Goal: Transaction & Acquisition: Book appointment/travel/reservation

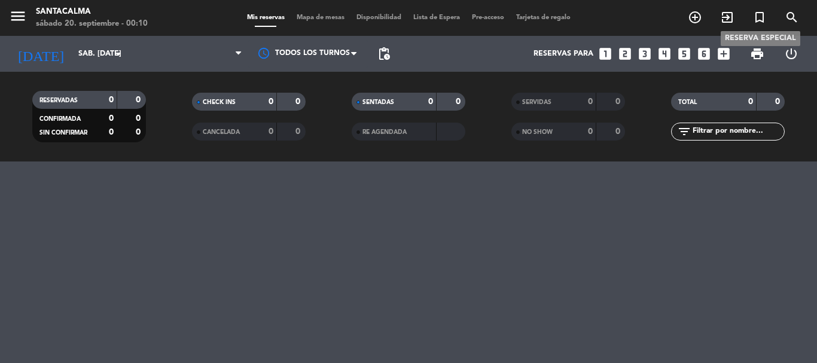
click at [762, 22] on icon "turned_in_not" at bounding box center [760, 17] width 14 height 14
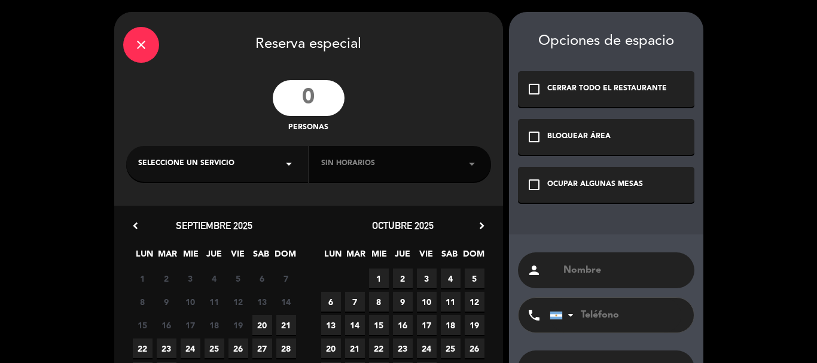
click at [330, 81] on input "number" at bounding box center [309, 98] width 72 height 36
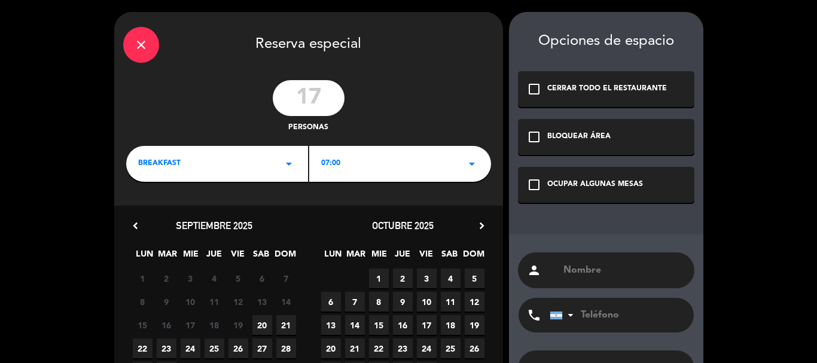
type input "17"
click at [561, 189] on div "OCUPAR ALGUNAS MESAS" at bounding box center [596, 185] width 96 height 12
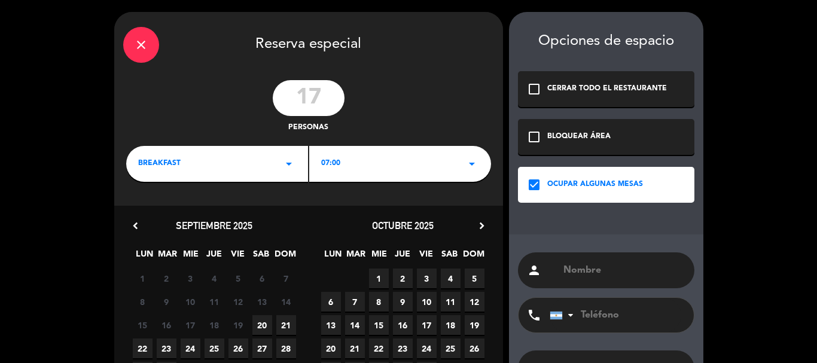
click at [600, 265] on input "text" at bounding box center [624, 270] width 123 height 17
paste input "[PERSON_NAME]"
type input "[PERSON_NAME]"
click at [282, 153] on div "BREAKFAST arrow_drop_down" at bounding box center [217, 164] width 182 height 36
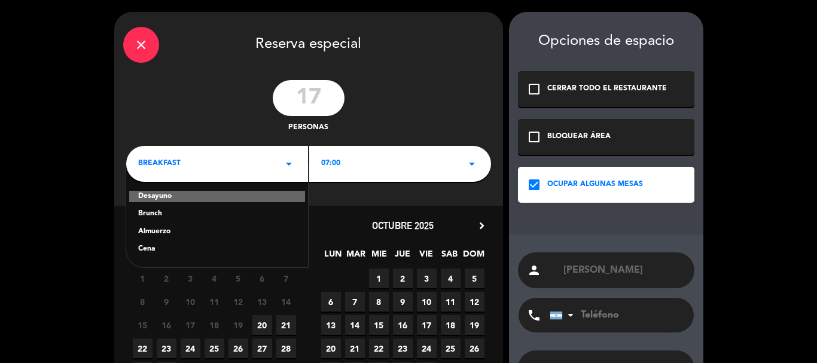
click at [157, 248] on div "Cena" at bounding box center [217, 250] width 158 height 12
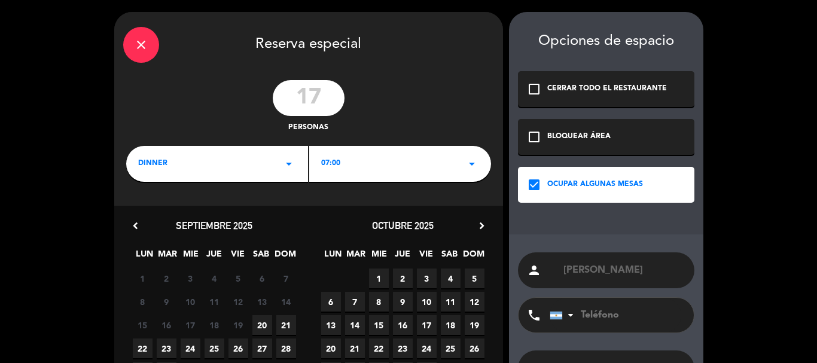
scroll to position [92, 0]
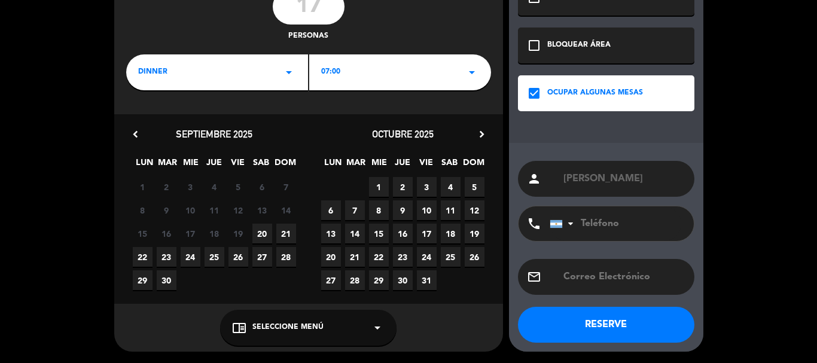
click at [280, 233] on span "21" at bounding box center [286, 234] width 20 height 20
click at [600, 229] on input "tel" at bounding box center [616, 223] width 132 height 35
paste input "[PHONE_NUMBER]"
type input "[PHONE_NUMBER]"
click at [322, 312] on div "chrome_reader_mode Seleccione Menú arrow_drop_down" at bounding box center [308, 328] width 177 height 36
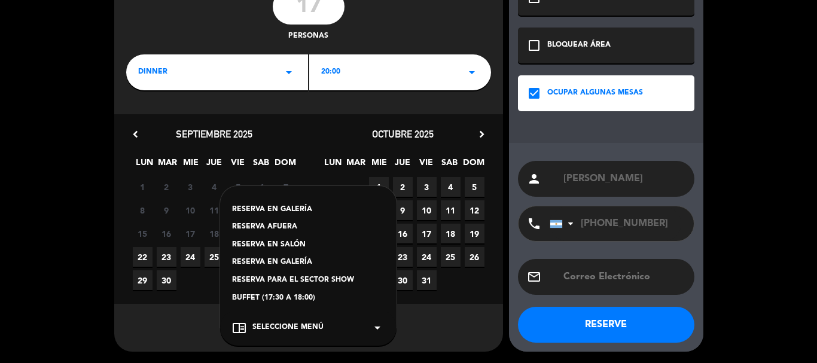
click at [291, 257] on div "RESERVA EN GALERÍA" at bounding box center [308, 263] width 153 height 12
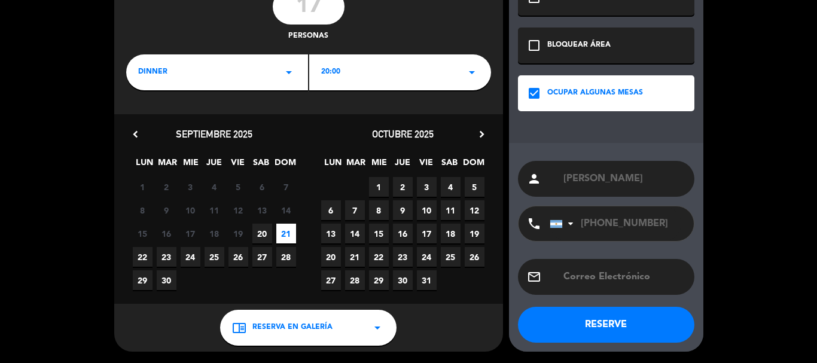
click at [370, 76] on div "20:00 arrow_drop_down" at bounding box center [400, 72] width 182 height 36
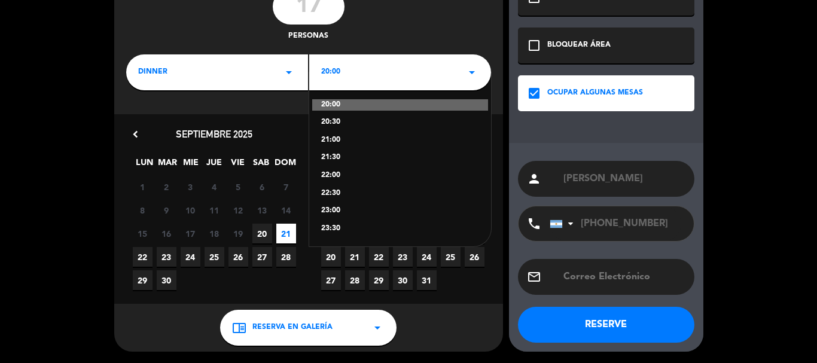
click at [339, 153] on div "21:30" at bounding box center [400, 158] width 158 height 12
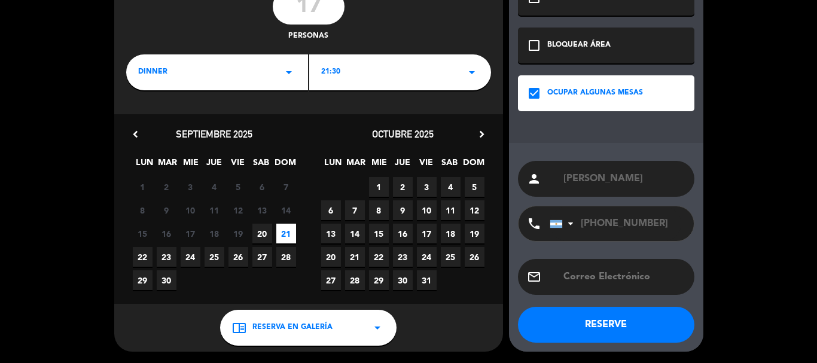
click at [603, 327] on button "RESERVE" at bounding box center [606, 325] width 177 height 36
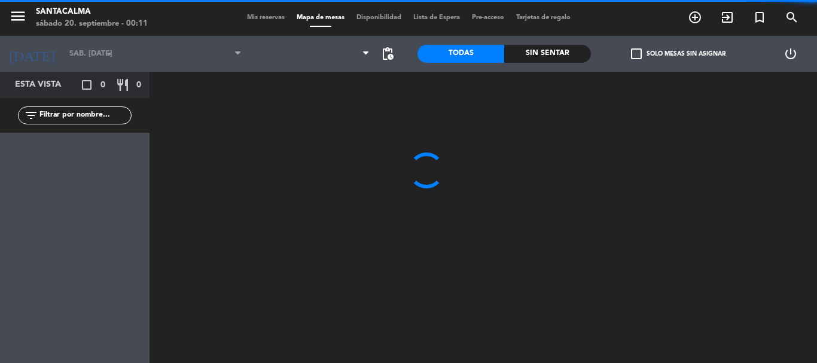
type input "dom. [DATE]"
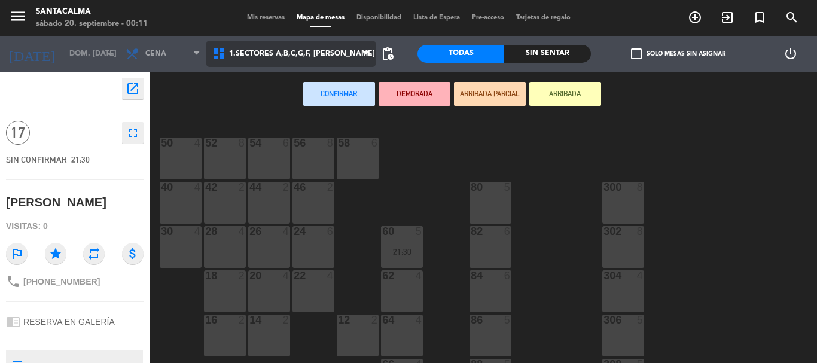
click at [288, 64] on span "1.Sectores A,B,C,G,F, [PERSON_NAME]" at bounding box center [290, 54] width 169 height 26
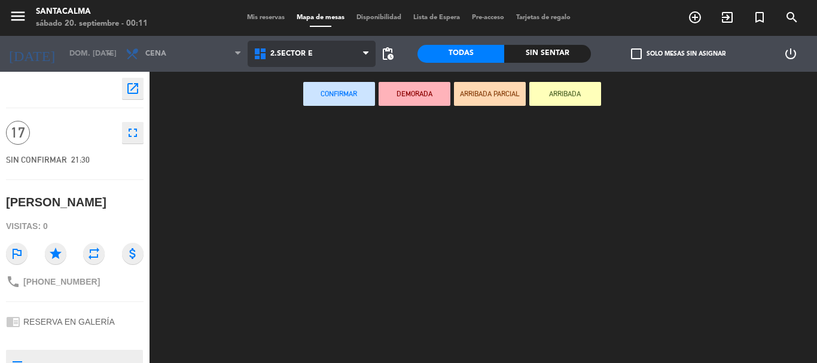
click at [310, 114] on ng-component "menu Santacalma sábado 20. septiembre - 00:11 Mis reservas Mapa de mesas Dispon…" at bounding box center [408, 181] width 817 height 363
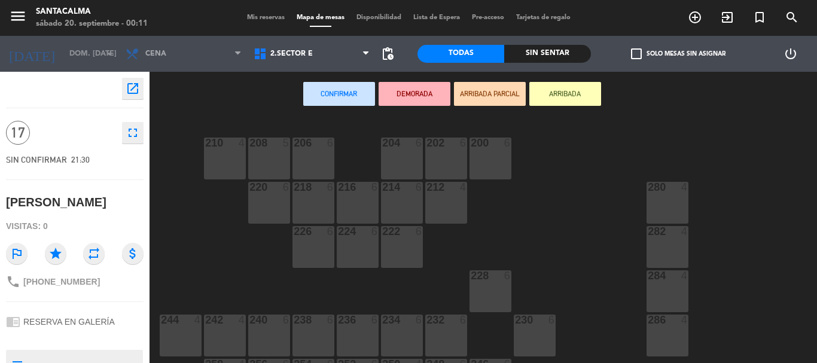
click at [654, 197] on div "280 4" at bounding box center [668, 203] width 42 height 42
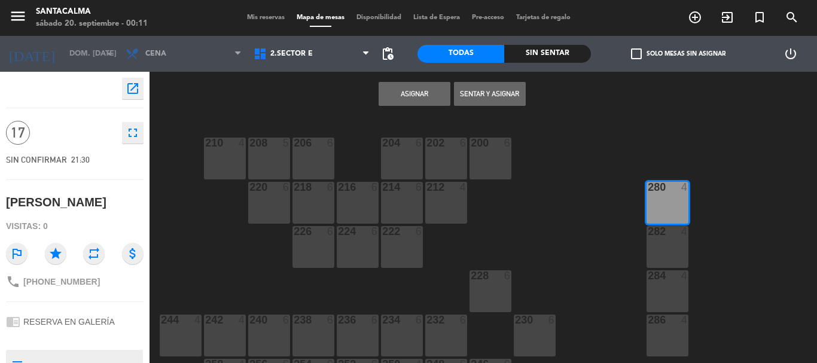
click at [685, 253] on div "282 4" at bounding box center [668, 247] width 42 height 42
click at [677, 278] on div at bounding box center [668, 275] width 20 height 11
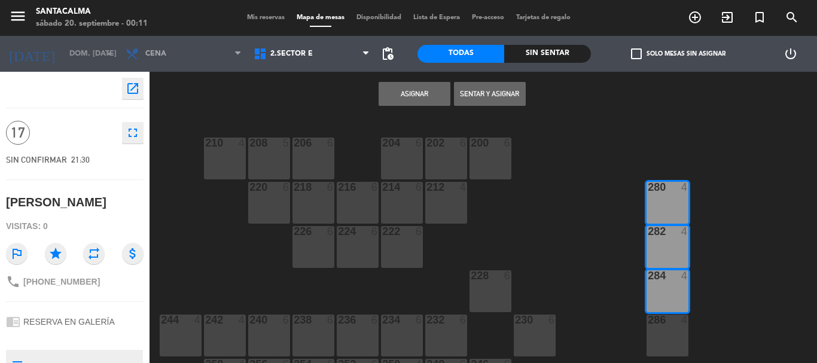
click at [674, 332] on div "286 4" at bounding box center [668, 336] width 42 height 42
click at [395, 86] on button "Asignar" at bounding box center [415, 94] width 72 height 24
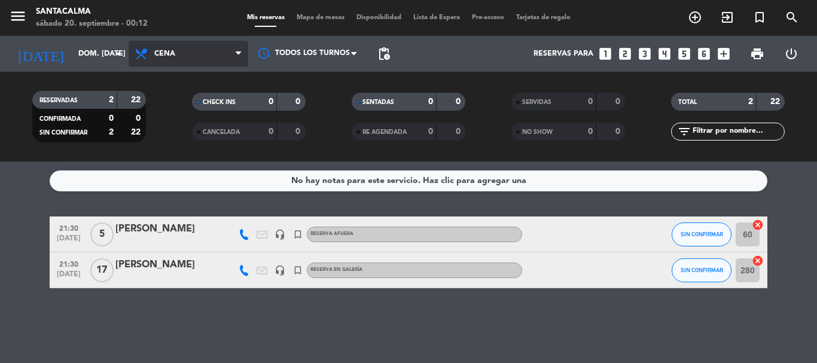
click at [162, 57] on span "Cena" at bounding box center [164, 54] width 21 height 8
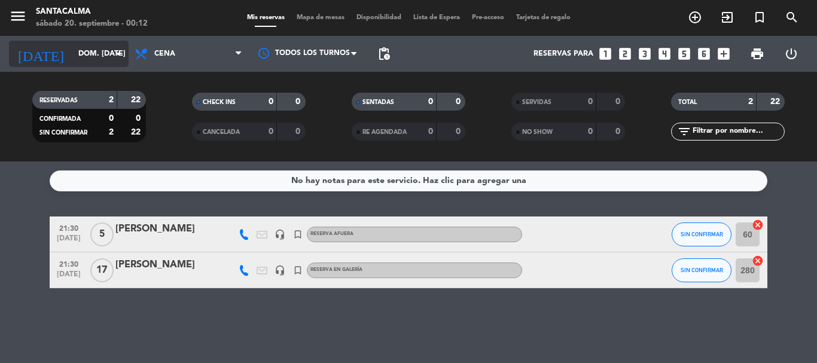
click at [81, 48] on input "dom. [DATE]" at bounding box center [122, 54] width 101 height 20
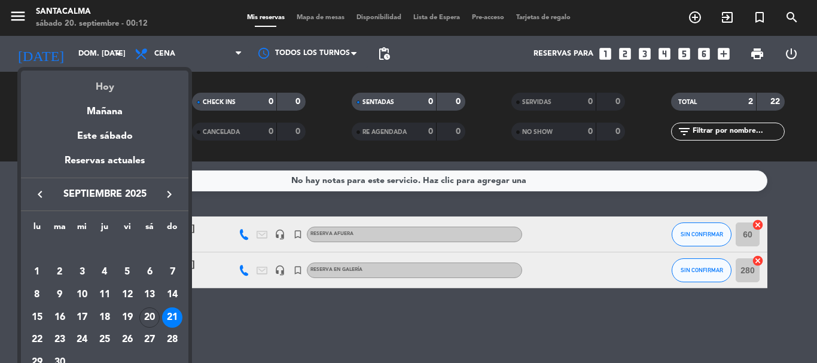
click at [110, 93] on div "Hoy" at bounding box center [105, 83] width 168 height 25
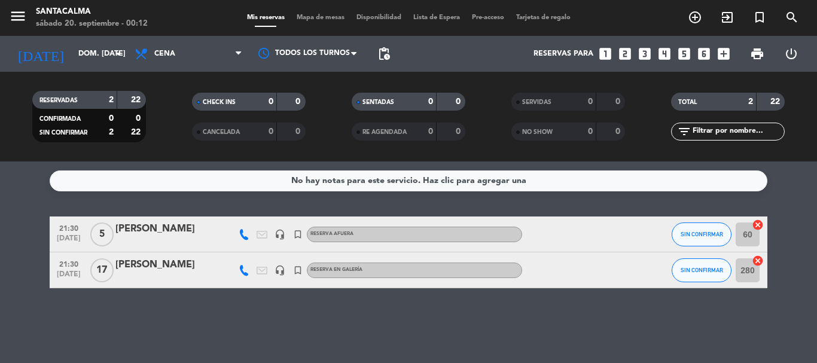
type input "sáb. [DATE]"
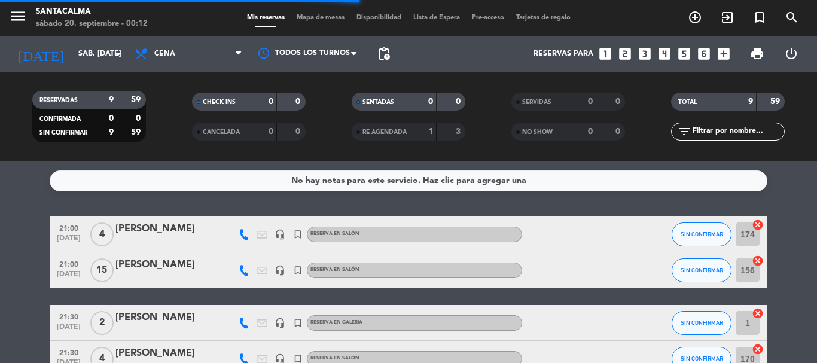
click at [179, 63] on span "Cena" at bounding box center [189, 54] width 120 height 26
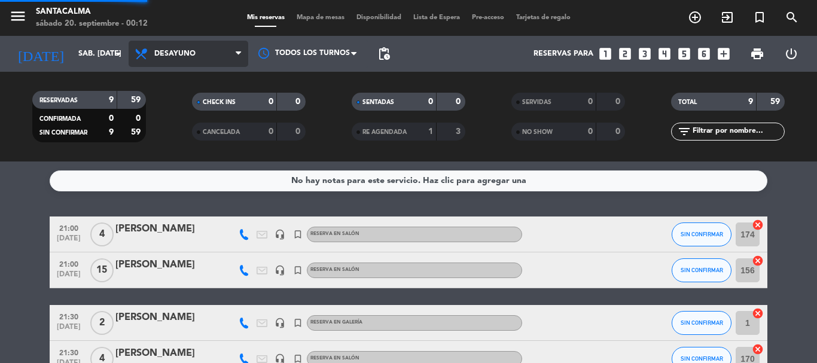
click at [187, 110] on div "menu Santacalma sábado 20. septiembre - 00:12 Mis reservas Mapa de mesas Dispon…" at bounding box center [408, 81] width 817 height 162
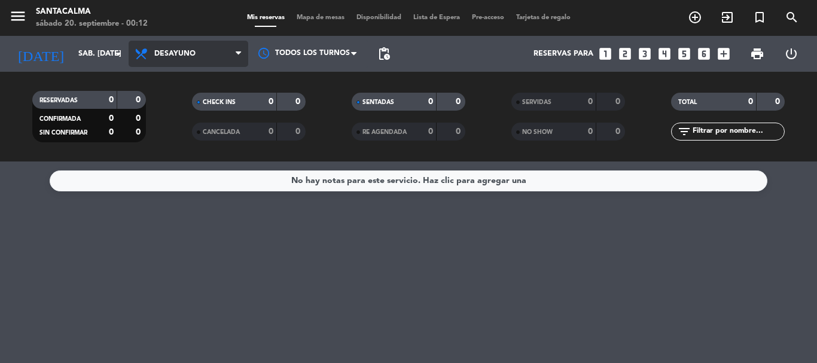
click at [199, 56] on span "Desayuno" at bounding box center [189, 54] width 120 height 26
click at [168, 154] on div "menu Santacalma sábado 20. septiembre - 00:12 Mis reservas Mapa de mesas Dispon…" at bounding box center [408, 81] width 817 height 162
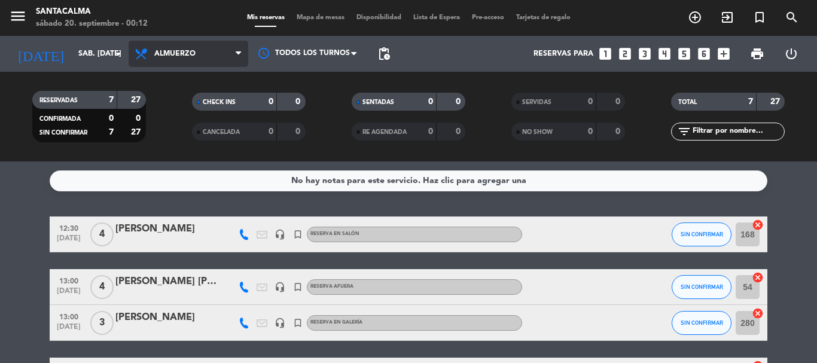
click at [159, 45] on span "Almuerzo" at bounding box center [189, 54] width 120 height 26
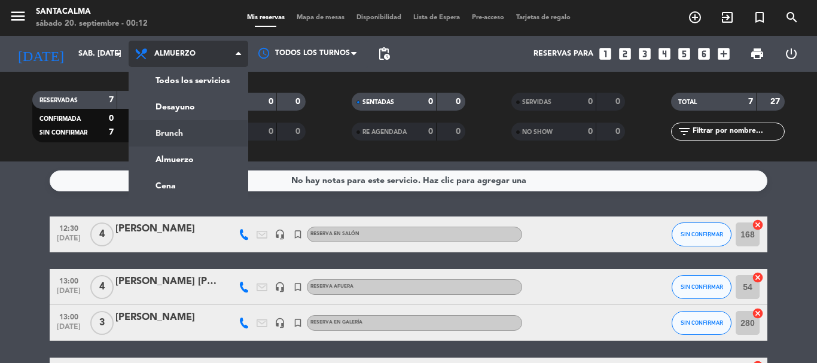
click at [200, 130] on div "menu Santacalma sábado 20. septiembre - 00:12 Mis reservas Mapa de mesas Dispon…" at bounding box center [408, 81] width 817 height 162
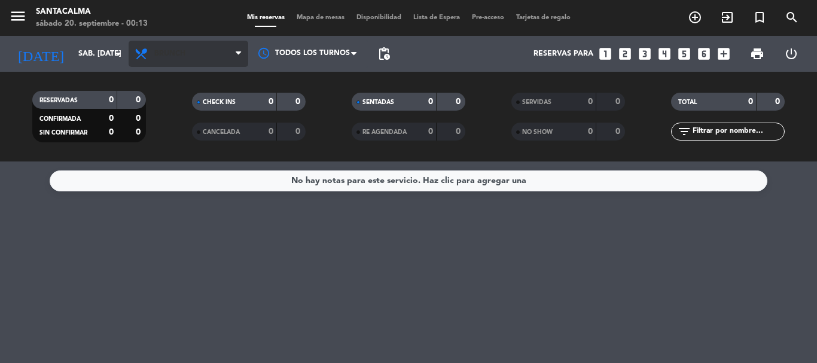
click at [160, 45] on span "Brunch" at bounding box center [189, 54] width 120 height 26
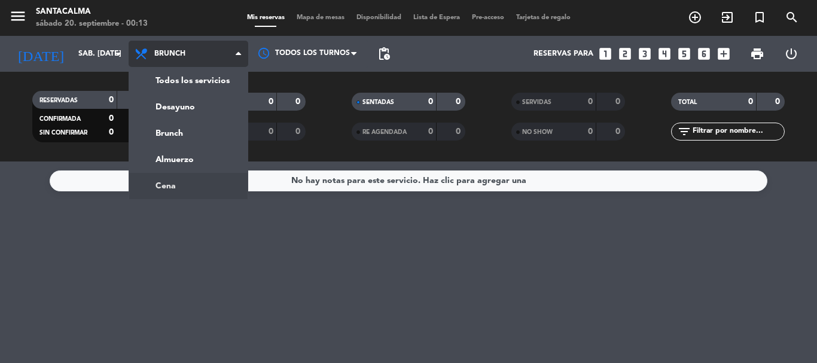
click at [184, 183] on ng-component "menu Santacalma sábado 20. septiembre - 00:13 Mis reservas Mapa de mesas Dispon…" at bounding box center [408, 181] width 817 height 363
